Goal: Navigation & Orientation: Find specific page/section

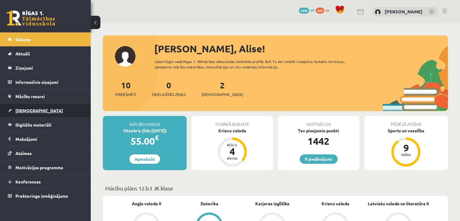
click at [30, 111] on span "[DEMOGRAPHIC_DATA]" at bounding box center [38, 110] width 47 height 5
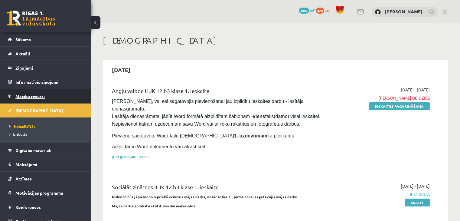
click at [53, 94] on link "Mācību resursi" at bounding box center [45, 96] width 75 height 14
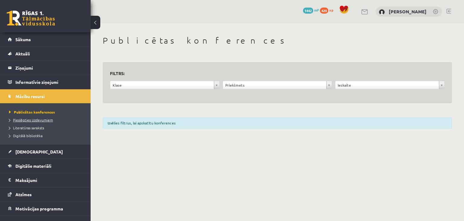
click at [45, 121] on link "Pieslēgties Uzdevumiem" at bounding box center [47, 119] width 76 height 5
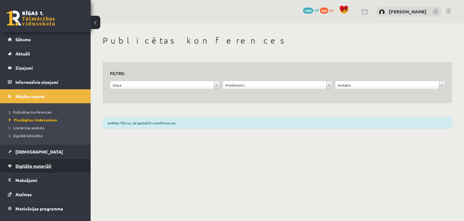
click at [37, 166] on span "Digitālie materiāli" at bounding box center [33, 165] width 36 height 5
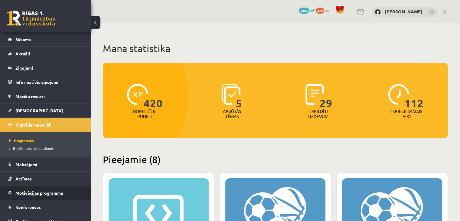
click at [39, 195] on link "Motivācijas programma" at bounding box center [45, 193] width 75 height 14
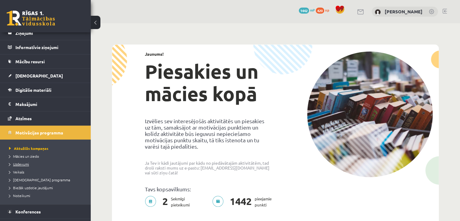
scroll to position [46, 0]
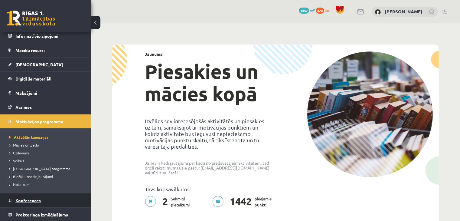
click at [36, 196] on link "Konferences" at bounding box center [45, 200] width 75 height 14
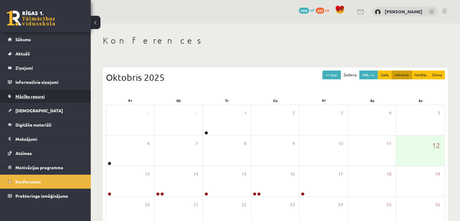
click at [44, 102] on link "Mācību resursi" at bounding box center [45, 96] width 75 height 14
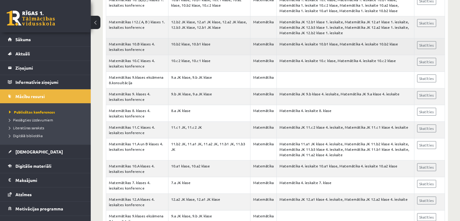
scroll to position [181, 0]
